Goal: Task Accomplishment & Management: Manage account settings

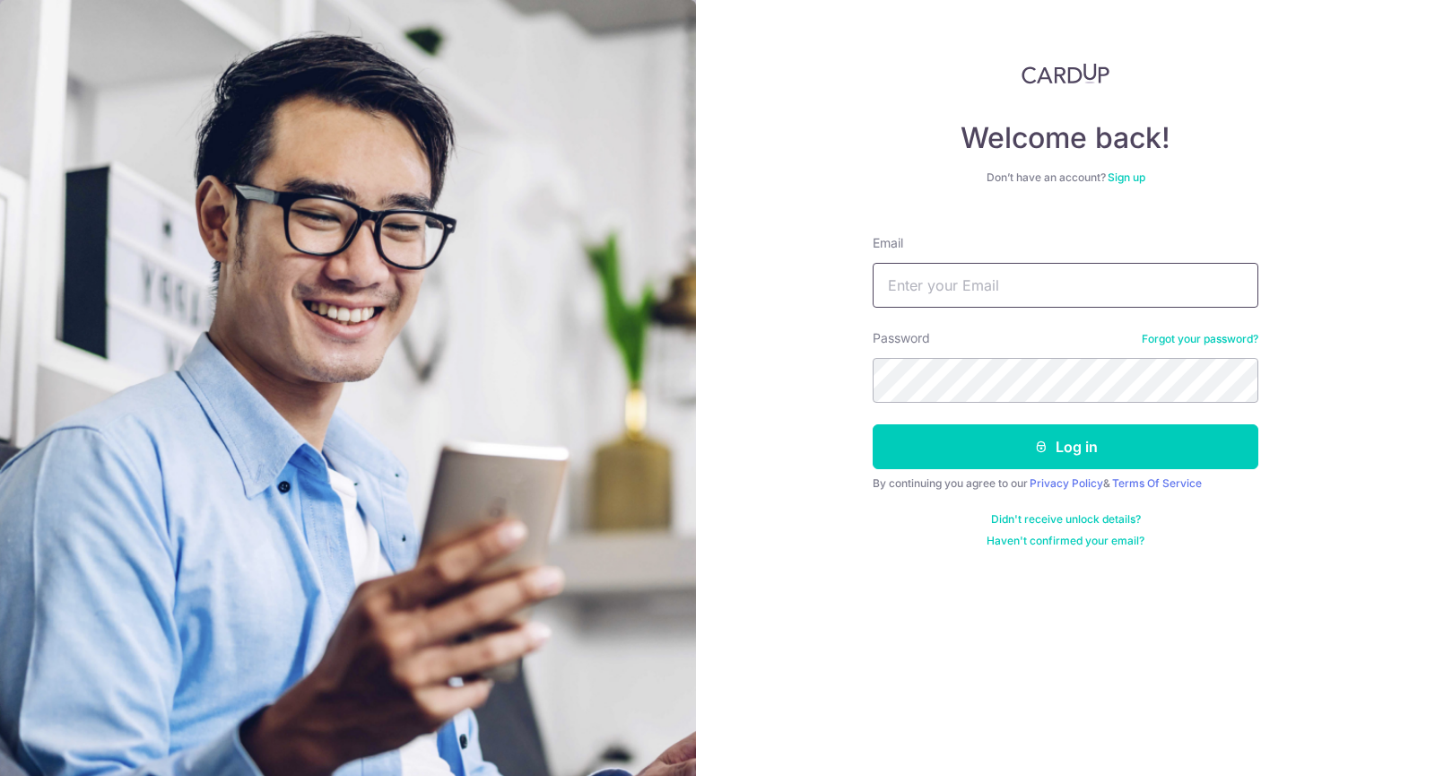
click at [948, 288] on input "Email" at bounding box center [1066, 285] width 386 height 45
click at [948, 288] on input "m" at bounding box center [1066, 285] width 386 height 45
drag, startPoint x: 948, startPoint y: 288, endPoint x: 719, endPoint y: 270, distance: 229.4
click at [722, 270] on div "Welcome back! Don’t have an account? Sign up Email m Password Forgot your passw…" at bounding box center [1065, 388] width 739 height 776
type input "[PERSON_NAME][EMAIL_ADDRESS][DOMAIN_NAME]"
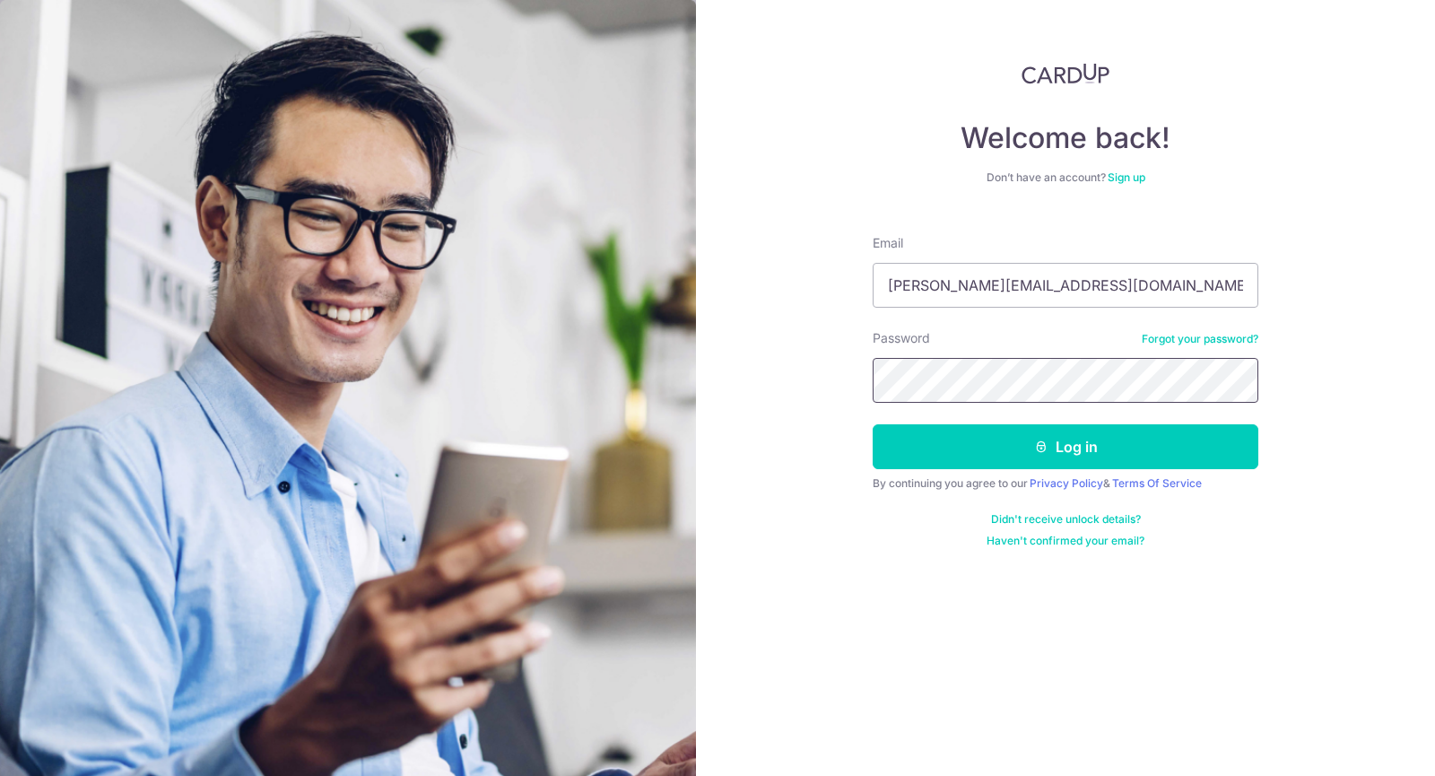
click at [873, 424] on button "Log in" at bounding box center [1066, 446] width 386 height 45
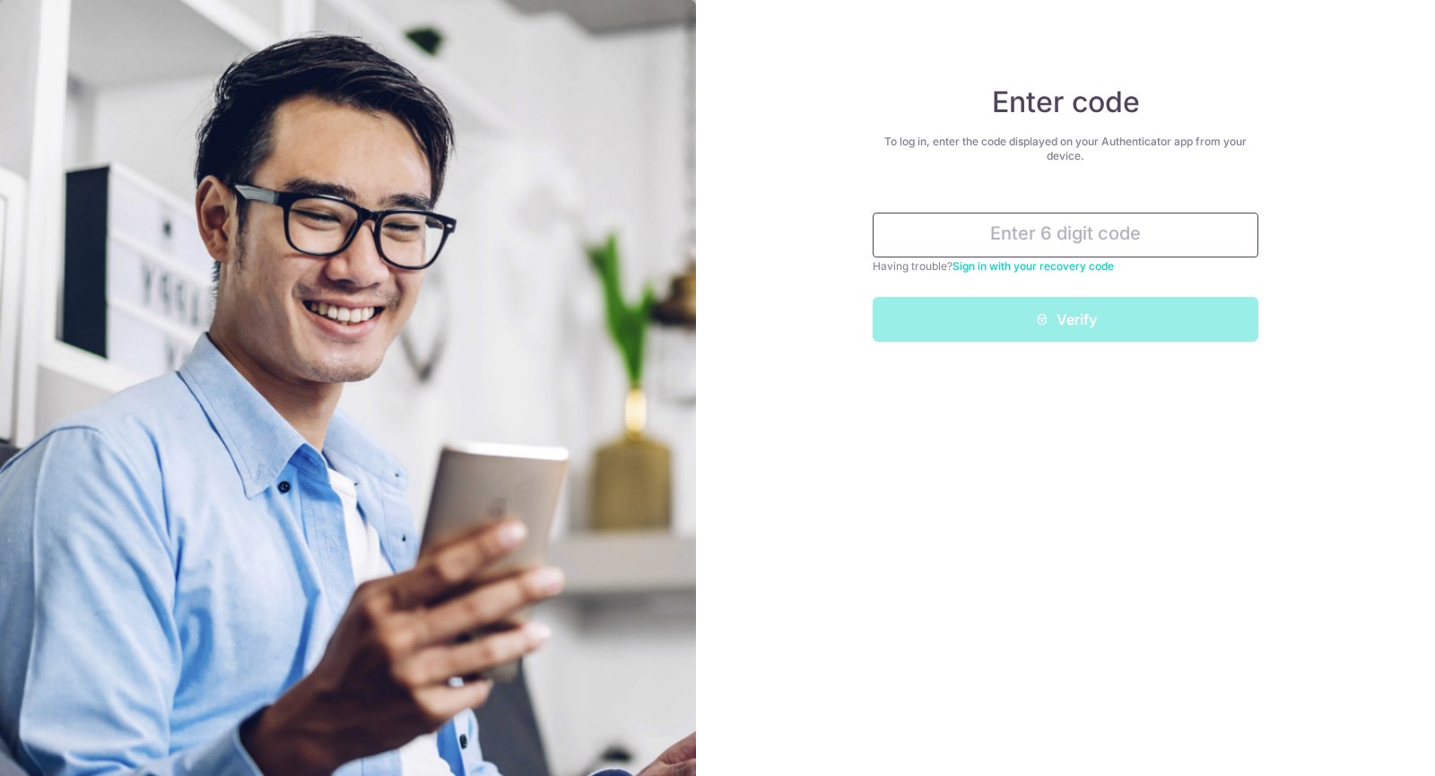
click at [1016, 232] on input "text" at bounding box center [1066, 235] width 386 height 45
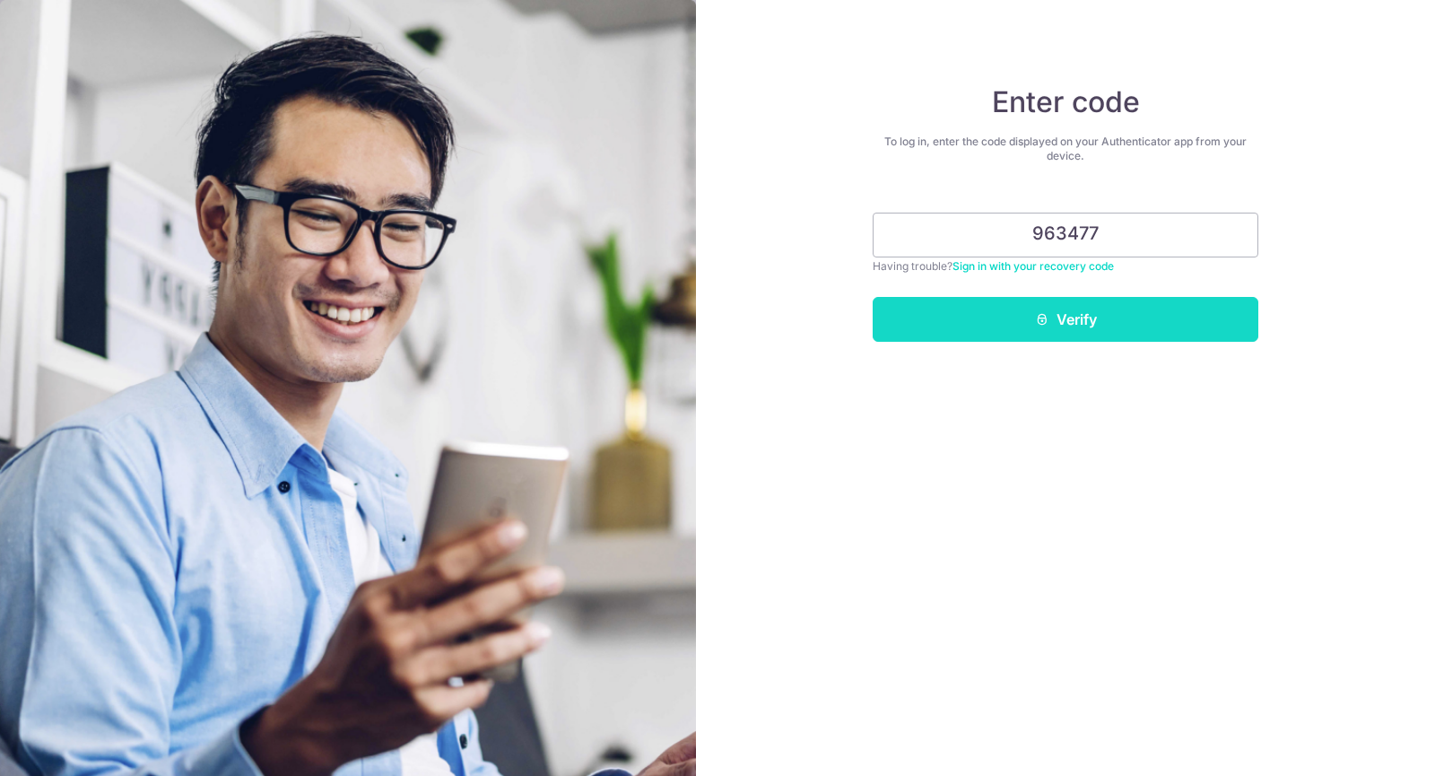
type input "963477"
click at [1019, 321] on button "Verify" at bounding box center [1066, 319] width 386 height 45
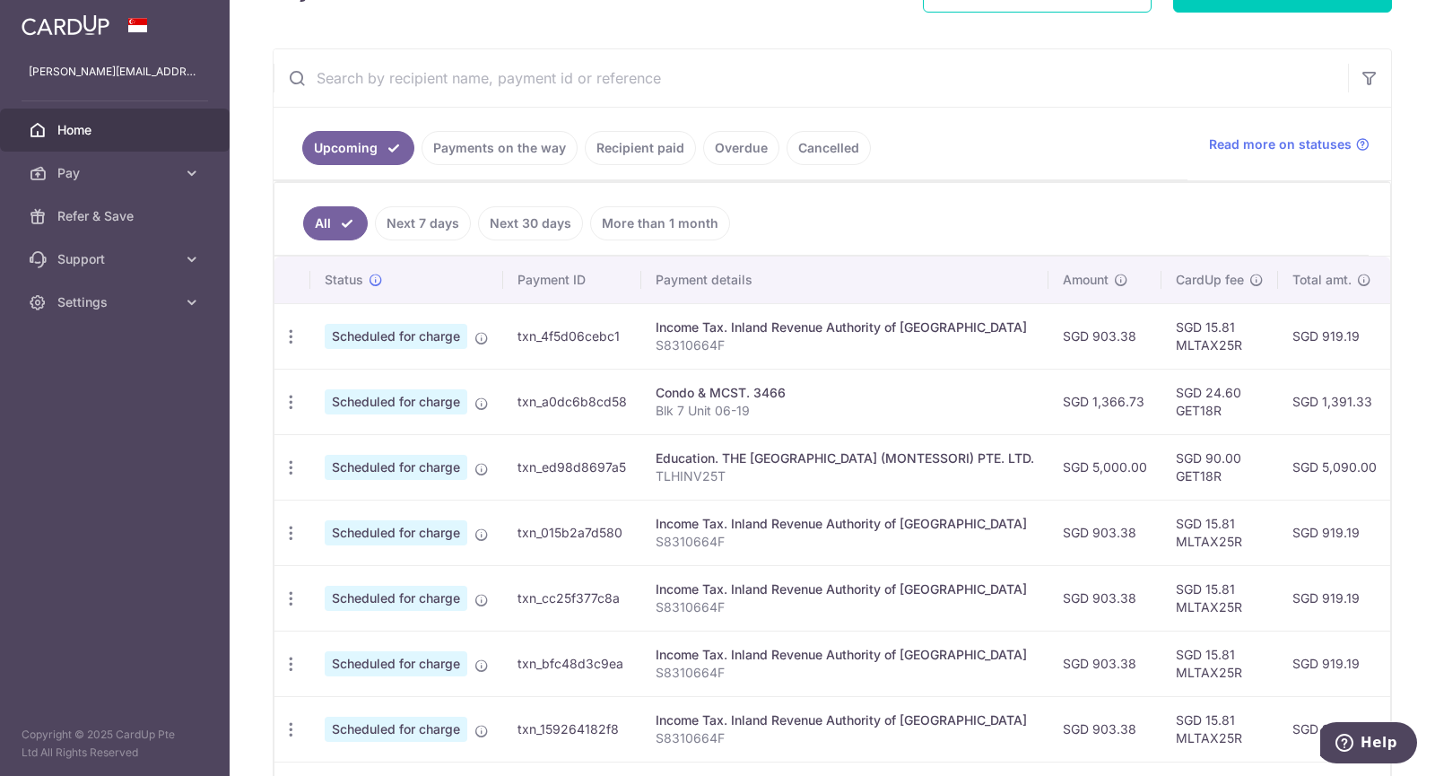
scroll to position [297, 0]
click at [291, 399] on icon "button" at bounding box center [291, 403] width 19 height 19
click at [354, 450] on span "Update payment" at bounding box center [387, 452] width 122 height 22
radio input "true"
type input "1,366.73"
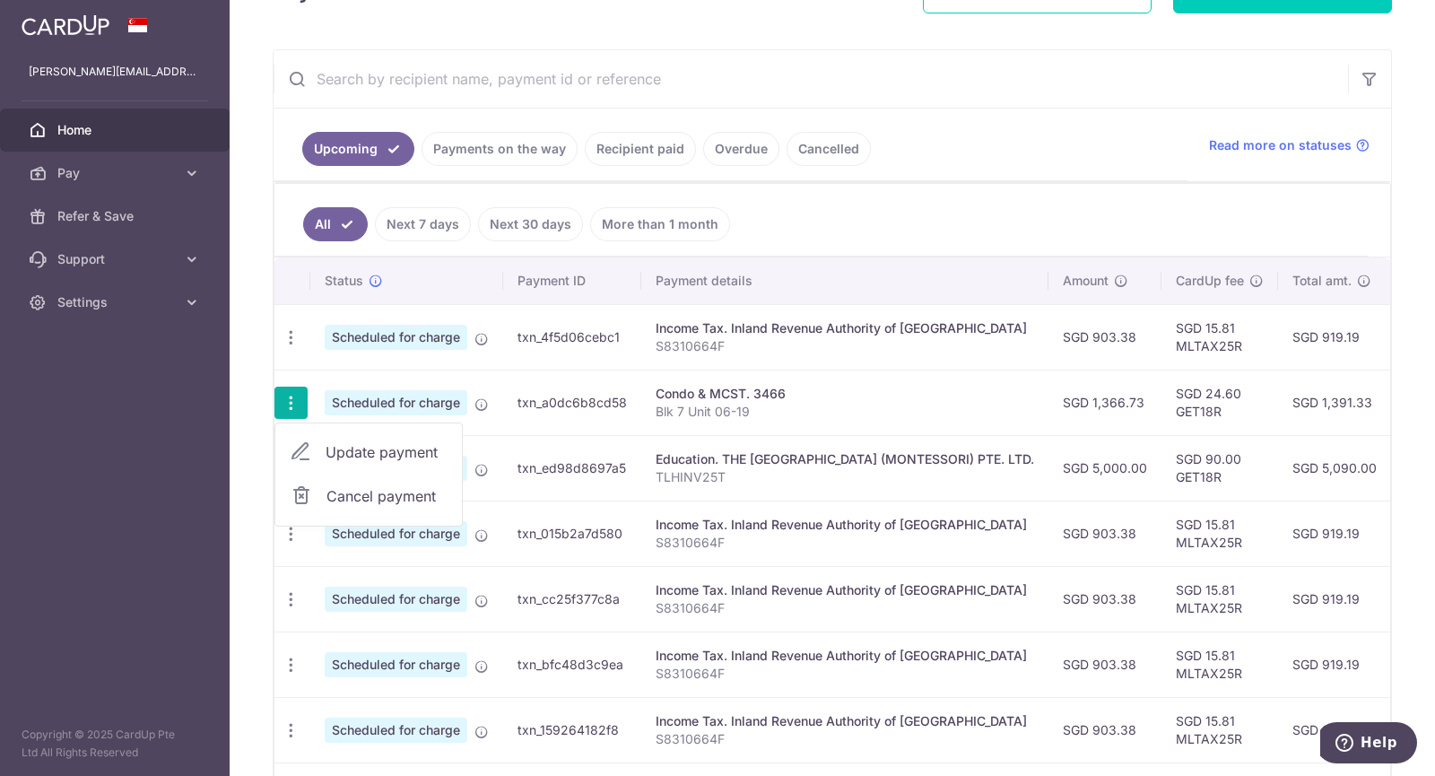
type input "30/10/2025"
type input "Blk 7 Unit 06-19"
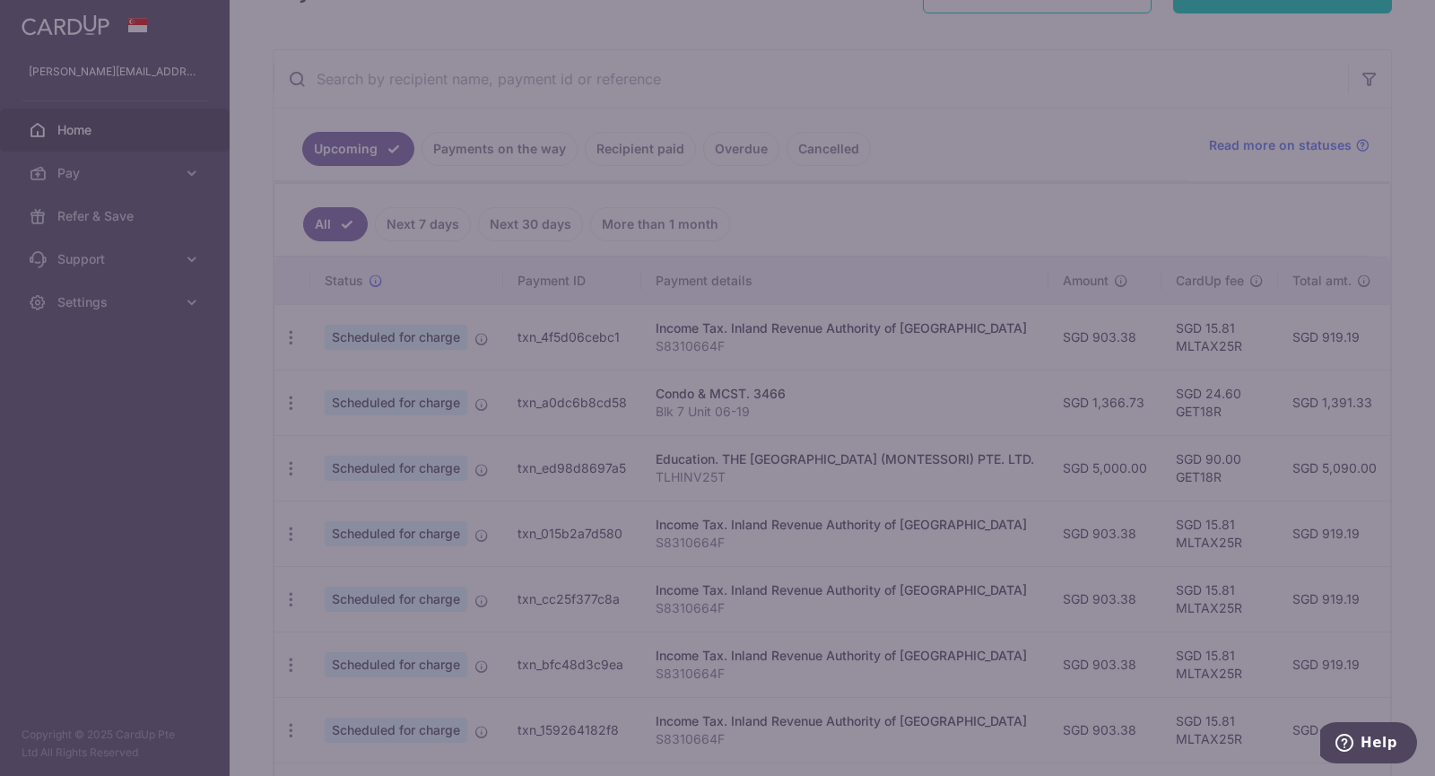
type input "GET18R"
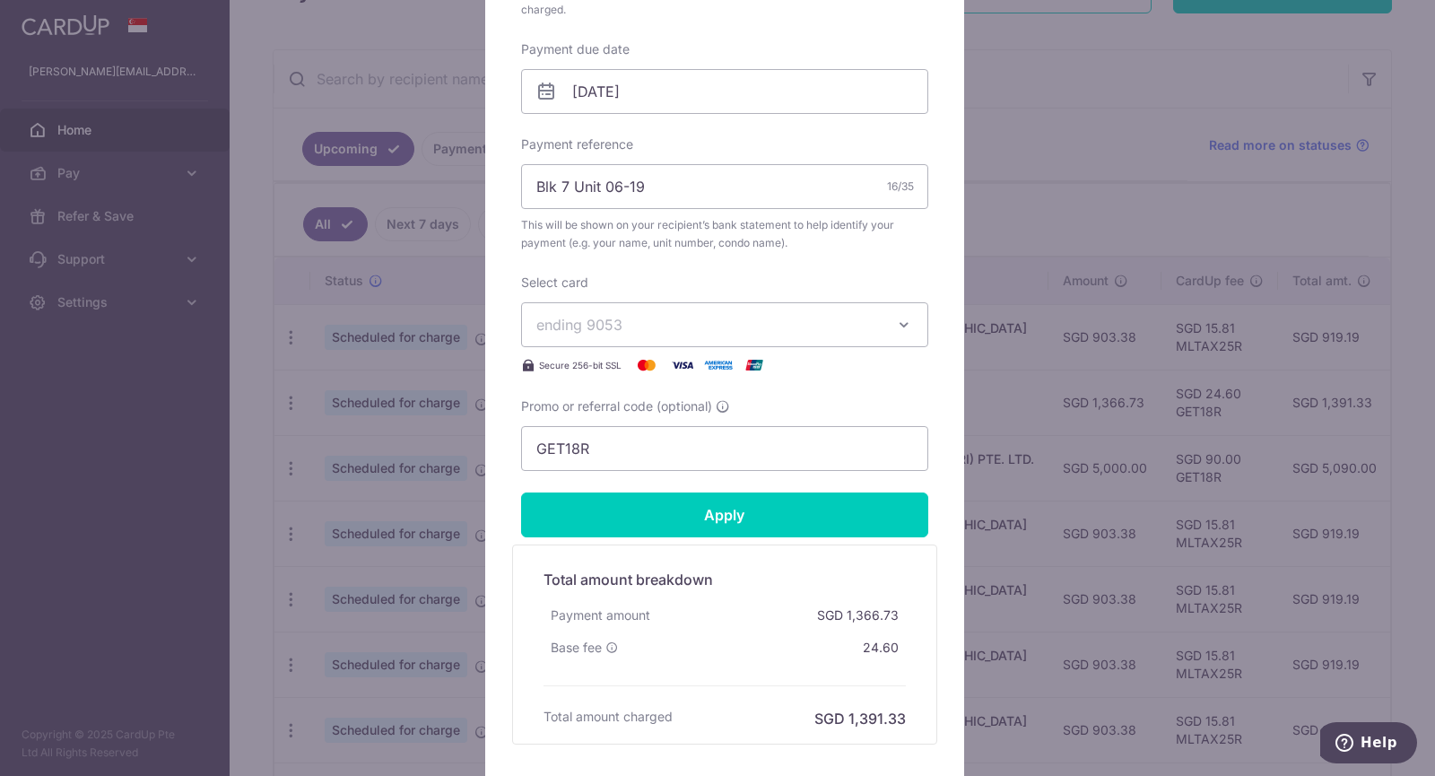
scroll to position [596, 0]
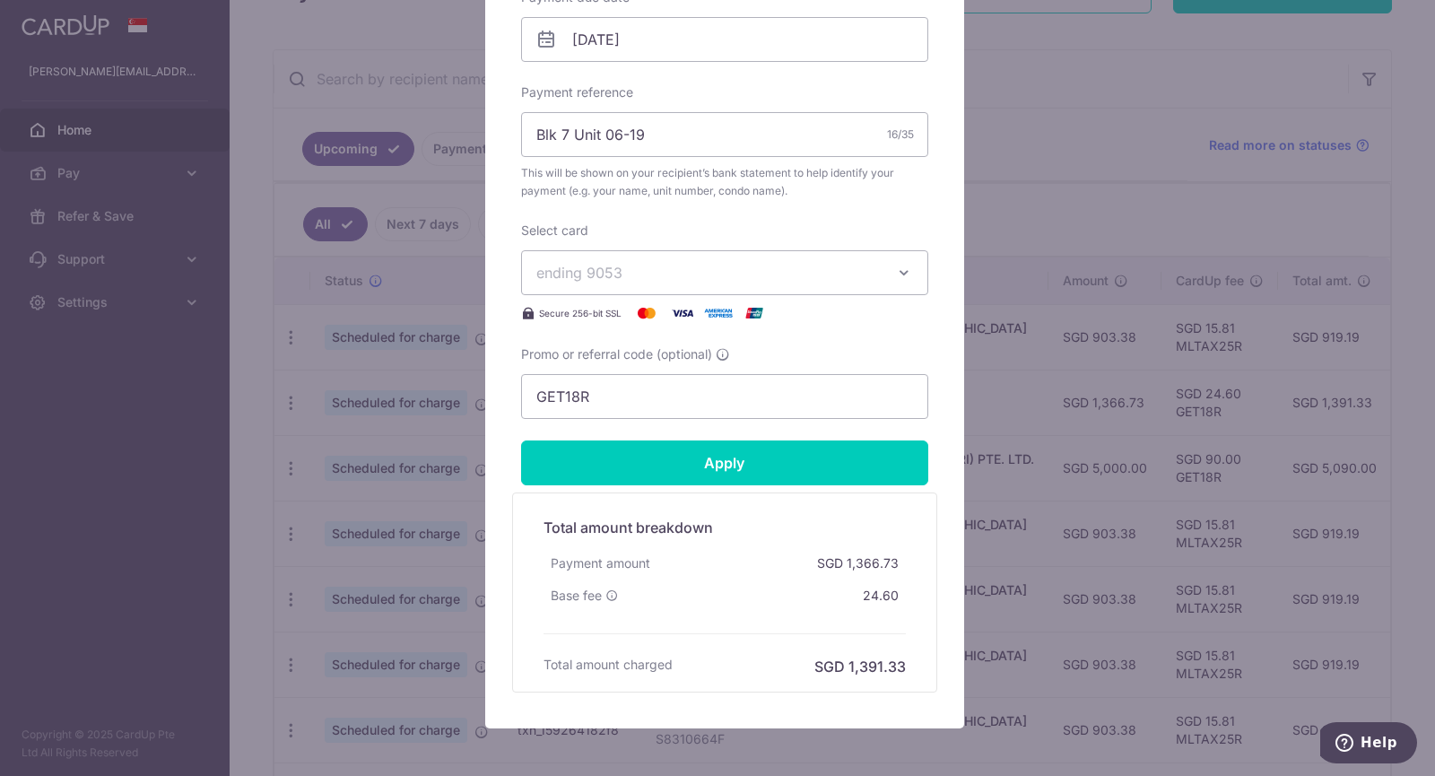
click at [1037, 233] on div "Edit payment By clicking apply, you will make changes to all payments to 3466 s…" at bounding box center [717, 388] width 1435 height 776
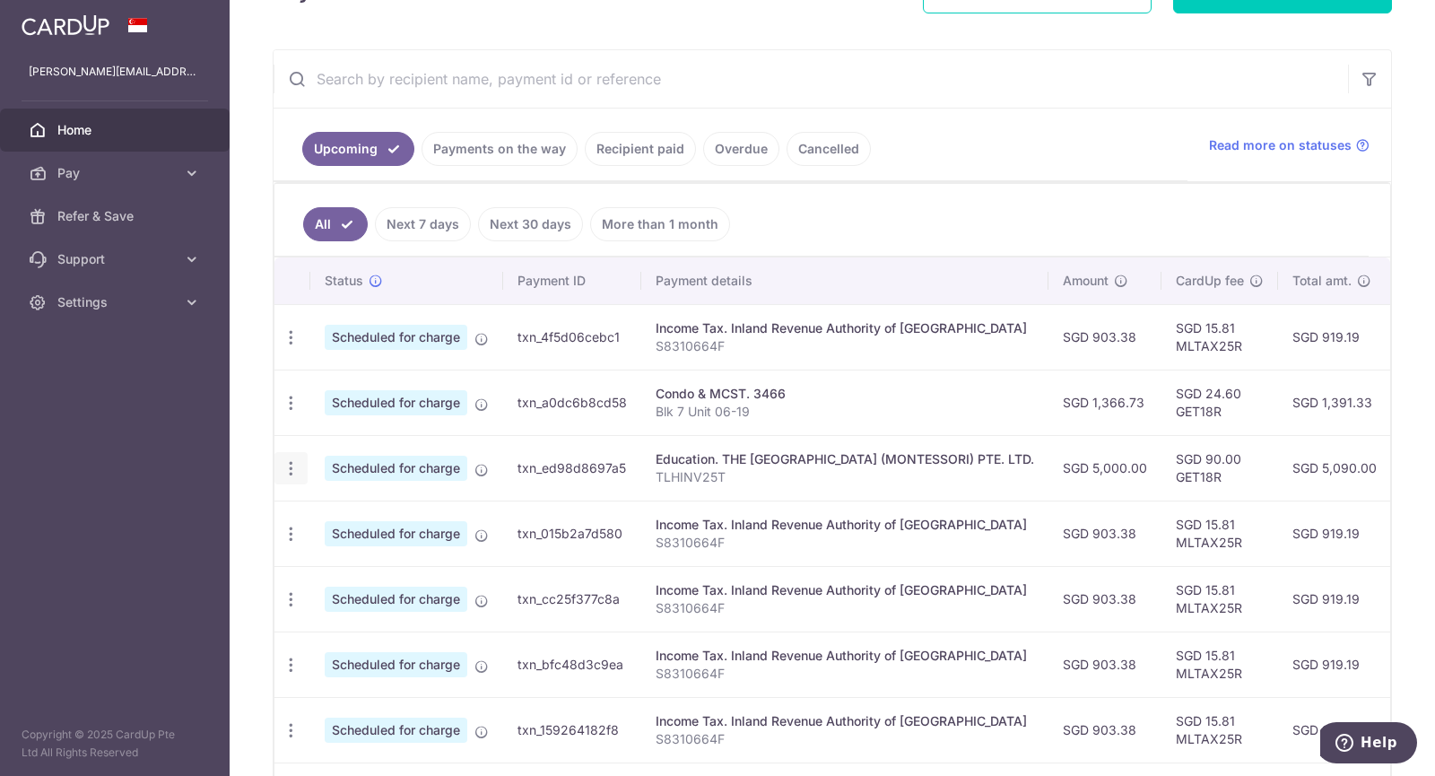
click at [295, 471] on icon "button" at bounding box center [291, 468] width 19 height 19
click at [328, 504] on link "Update payment" at bounding box center [368, 517] width 187 height 43
type input "5,000.00"
radio input "true"
type input "TLHINV25T"
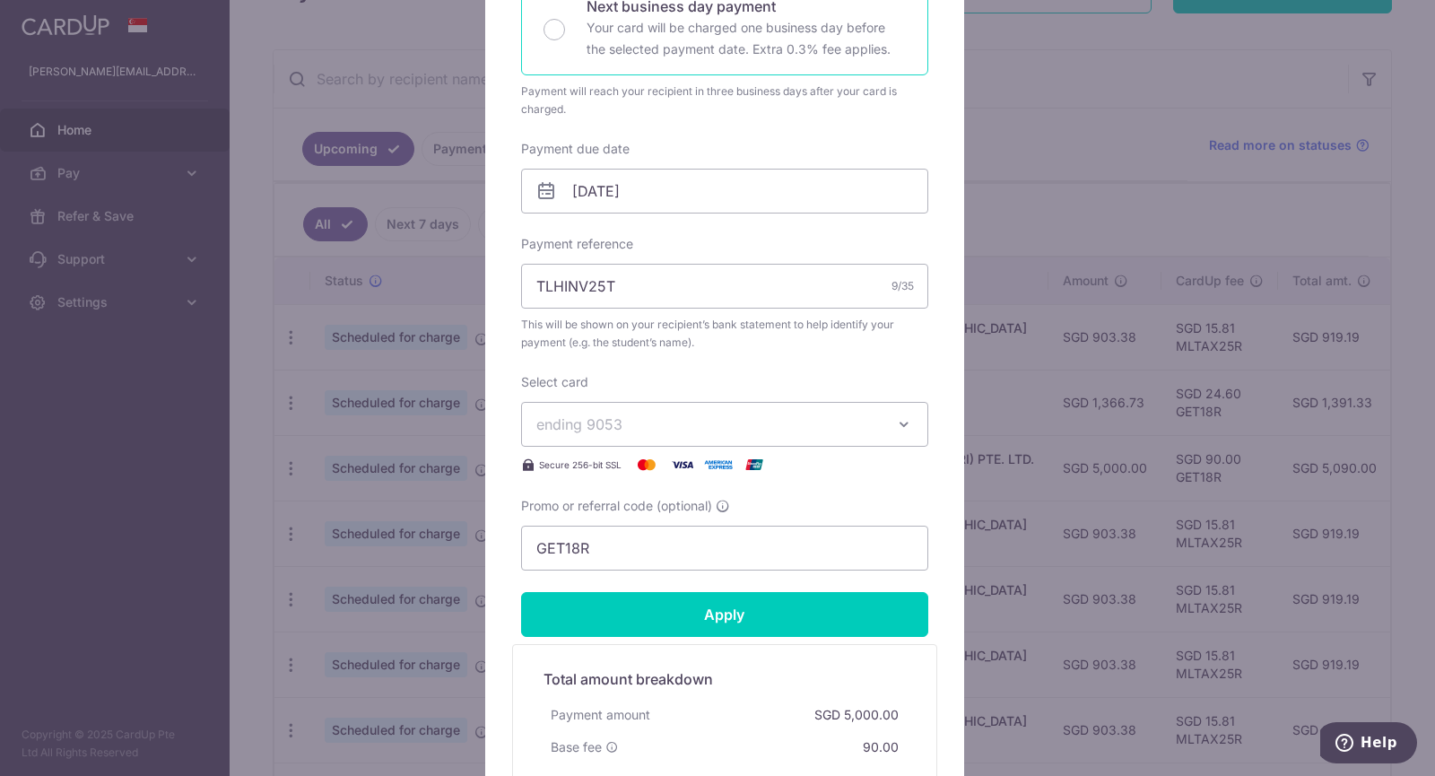
scroll to position [446, 0]
click at [437, 300] on div "Edit payment By clicking apply, you will make changes to all payments to THE LI…" at bounding box center [717, 388] width 1435 height 776
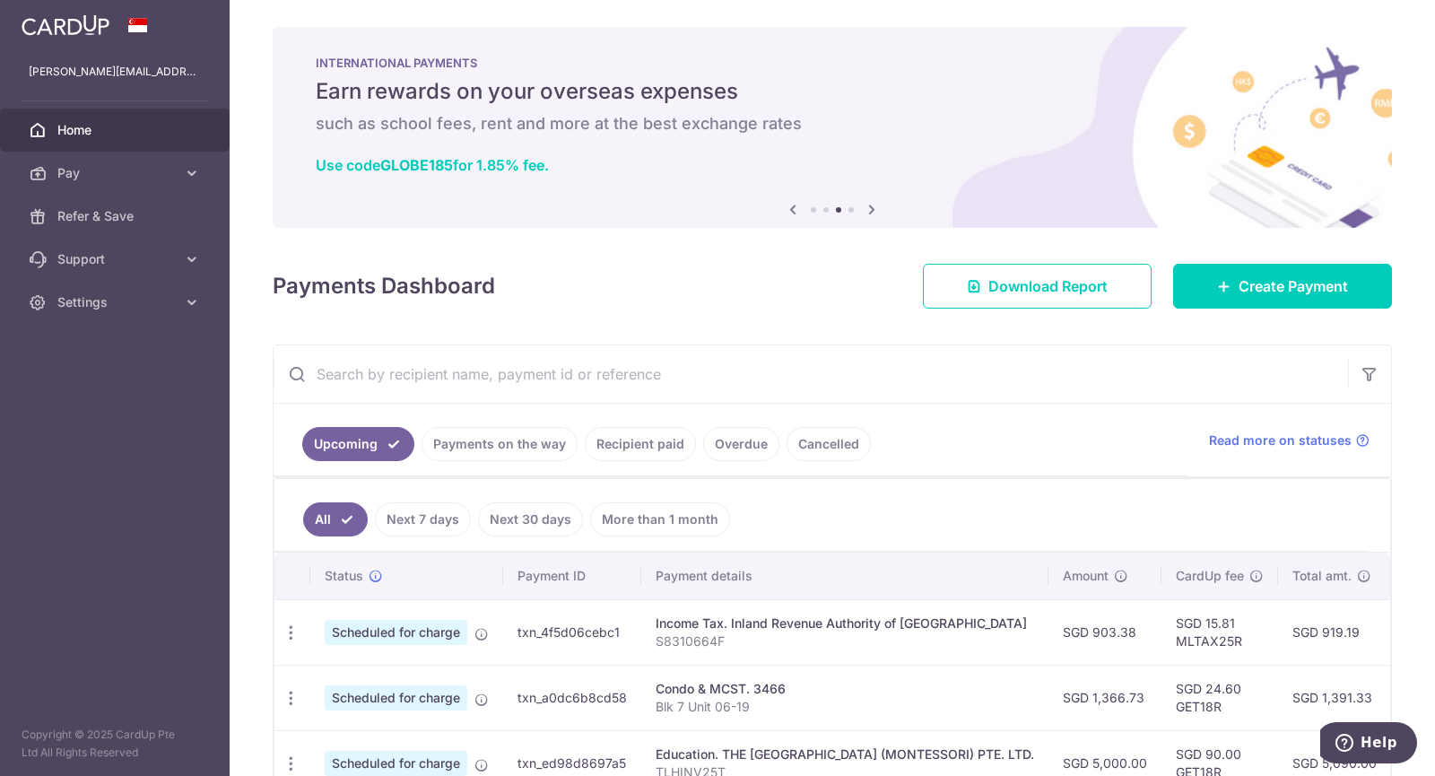
scroll to position [0, 0]
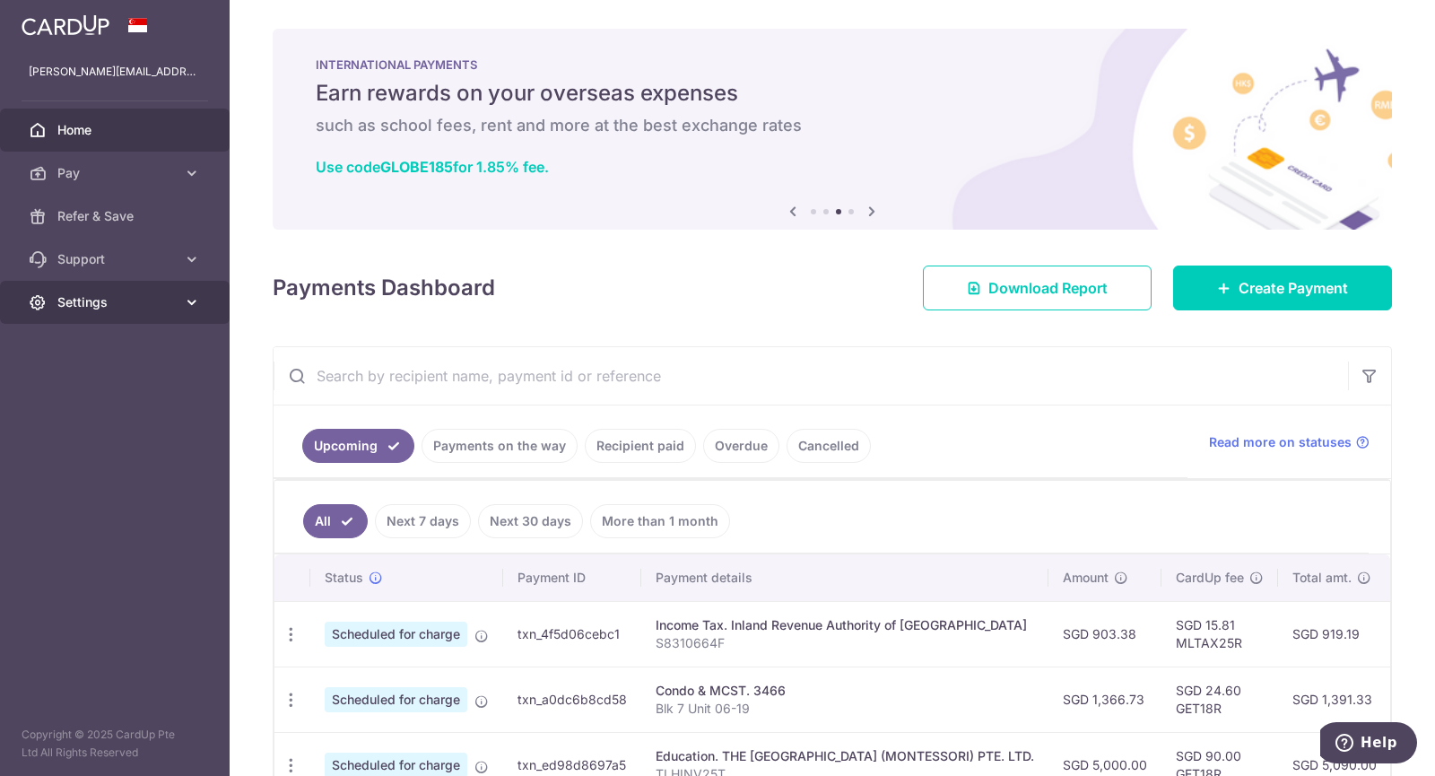
click at [160, 302] on span "Settings" at bounding box center [116, 302] width 118 height 18
click at [103, 396] on span "Logout" at bounding box center [116, 388] width 118 height 18
